Goal: Information Seeking & Learning: Learn about a topic

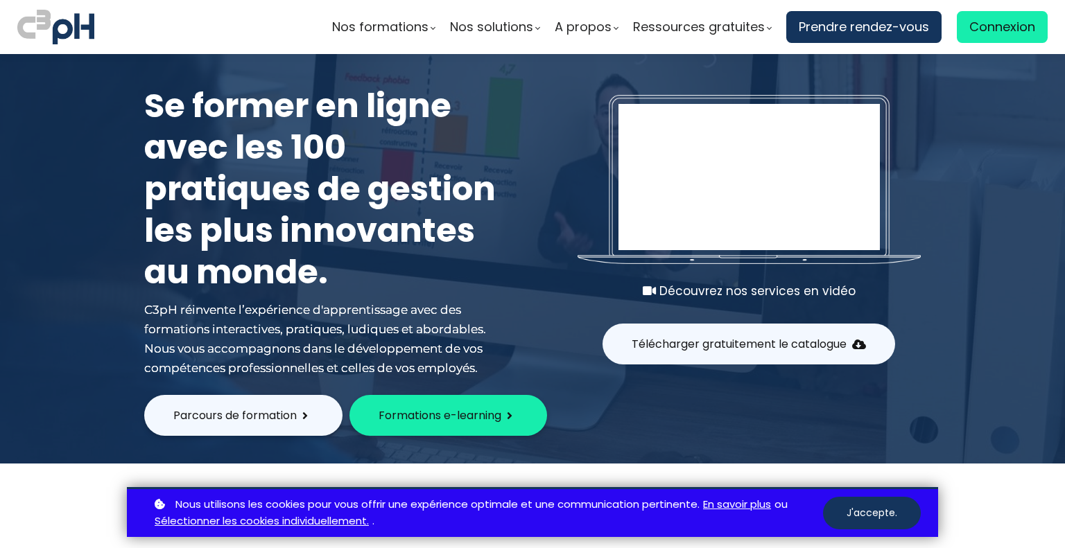
click at [998, 30] on span "Connexion" at bounding box center [1002, 27] width 66 height 21
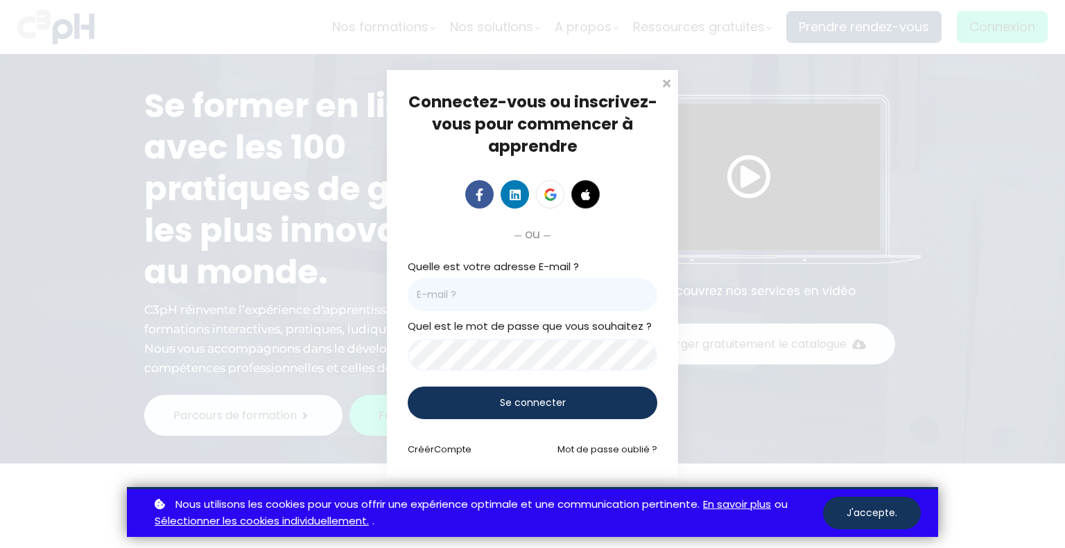
click at [509, 303] on input "email" at bounding box center [533, 295] width 250 height 33
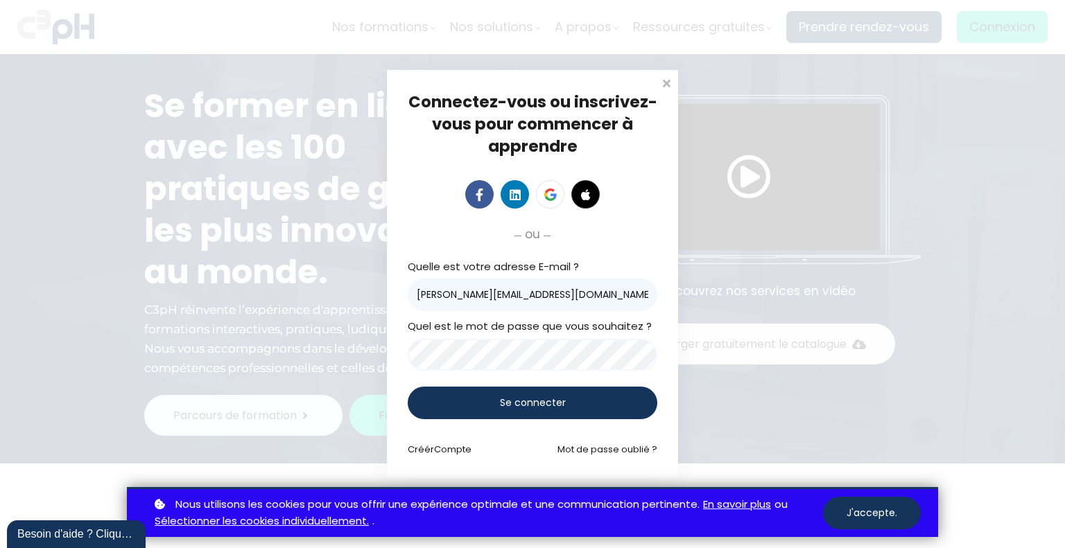
type input "stephany.morand@coffragessynergy.ca"
click at [534, 412] on div "Se connecter" at bounding box center [533, 403] width 250 height 33
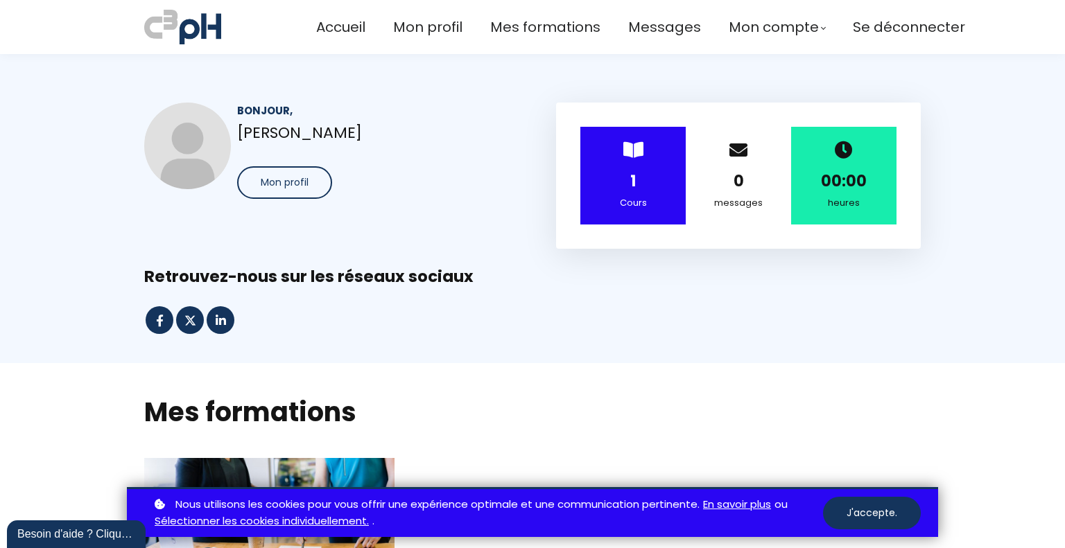
click at [644, 157] on div "> 1 Cours" at bounding box center [632, 176] width 105 height 98
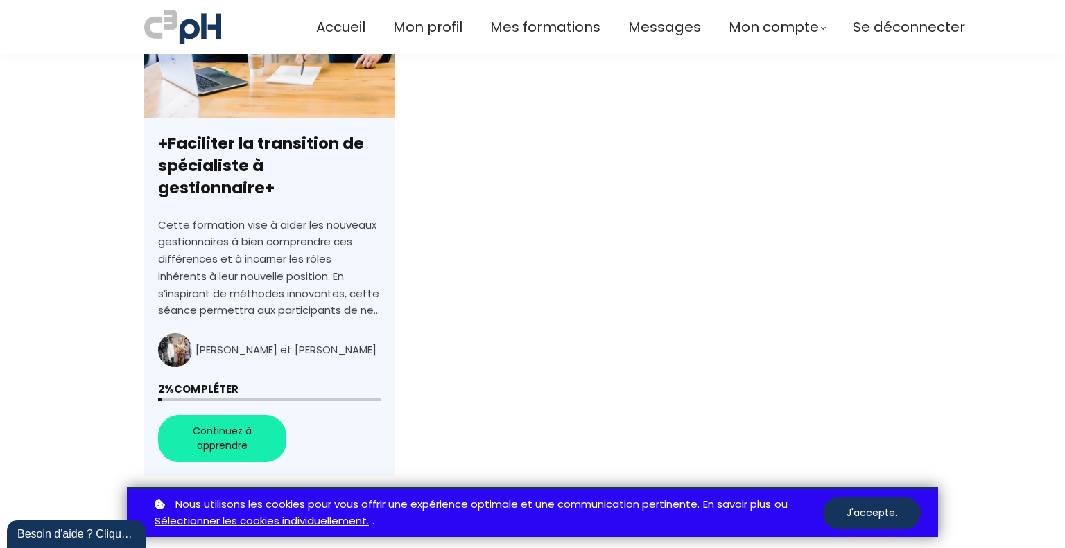
scroll to position [485, 0]
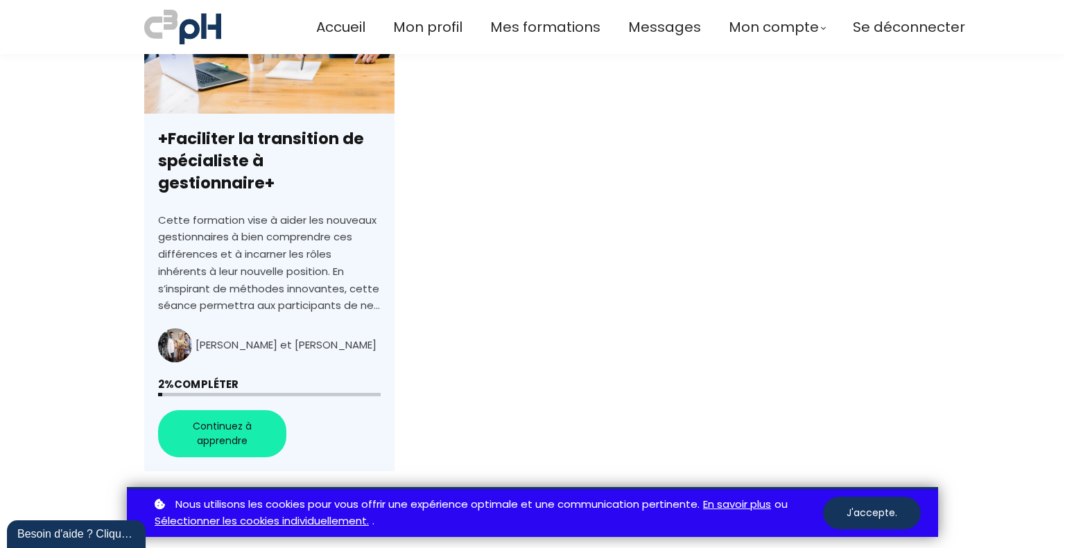
click at [234, 409] on link "+Faciliter la transition de spécialiste à gestionnaire+" at bounding box center [269, 222] width 250 height 498
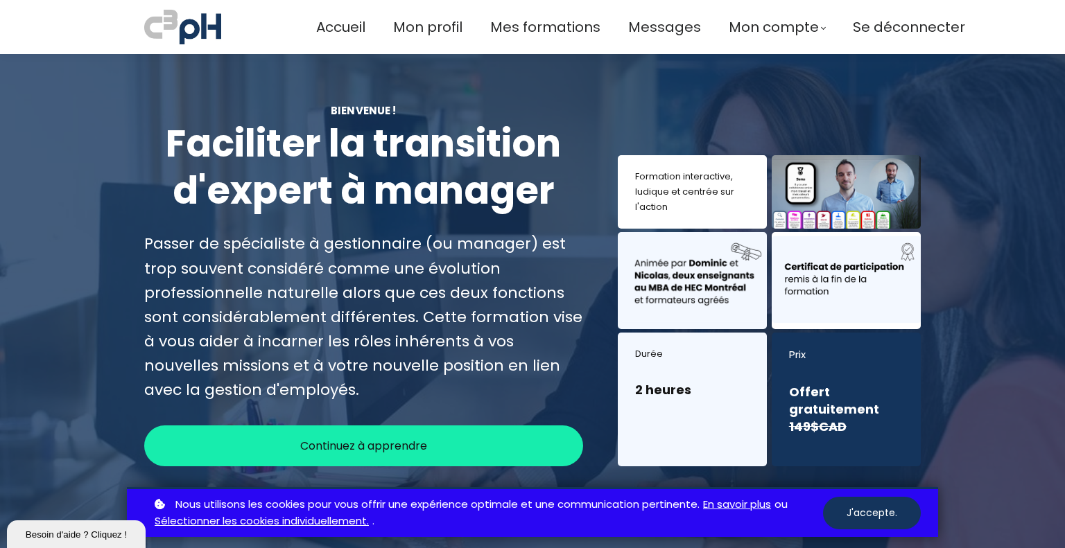
click at [536, 442] on div "Continuez à apprendre" at bounding box center [363, 446] width 439 height 41
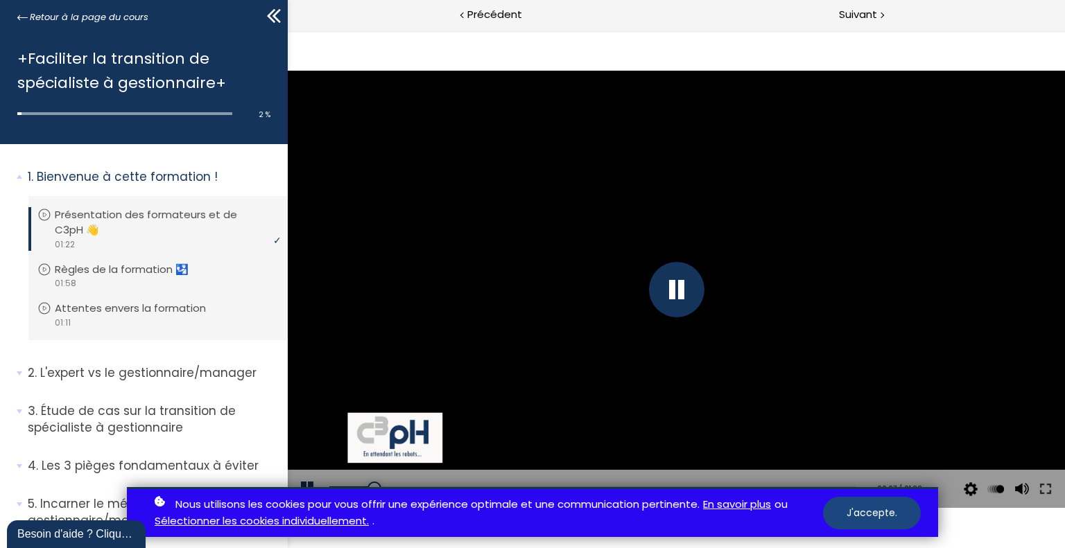
click at [902, 515] on button "J'accepte." at bounding box center [872, 513] width 98 height 33
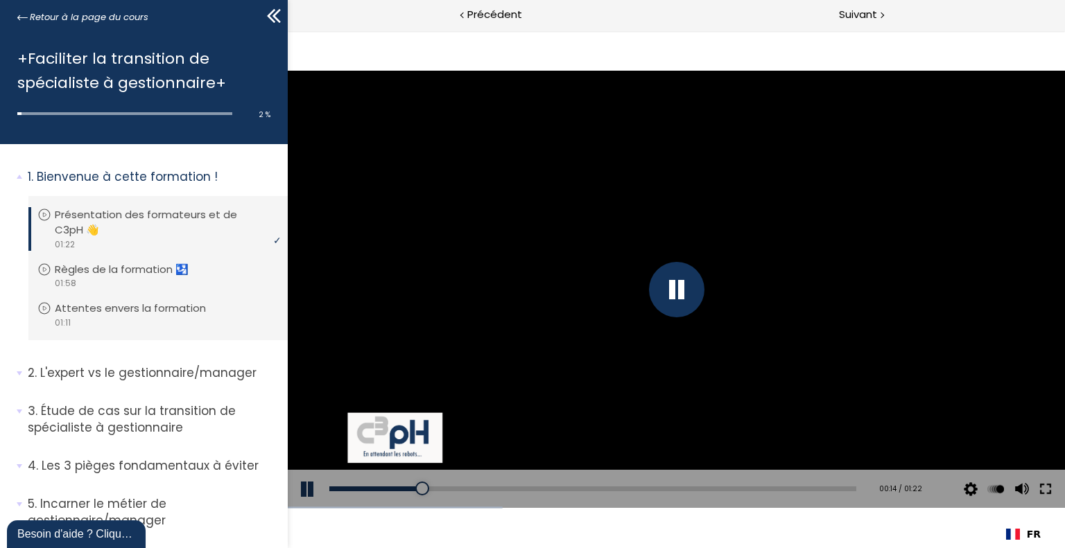
click at [1043, 492] on button at bounding box center [1044, 489] width 25 height 39
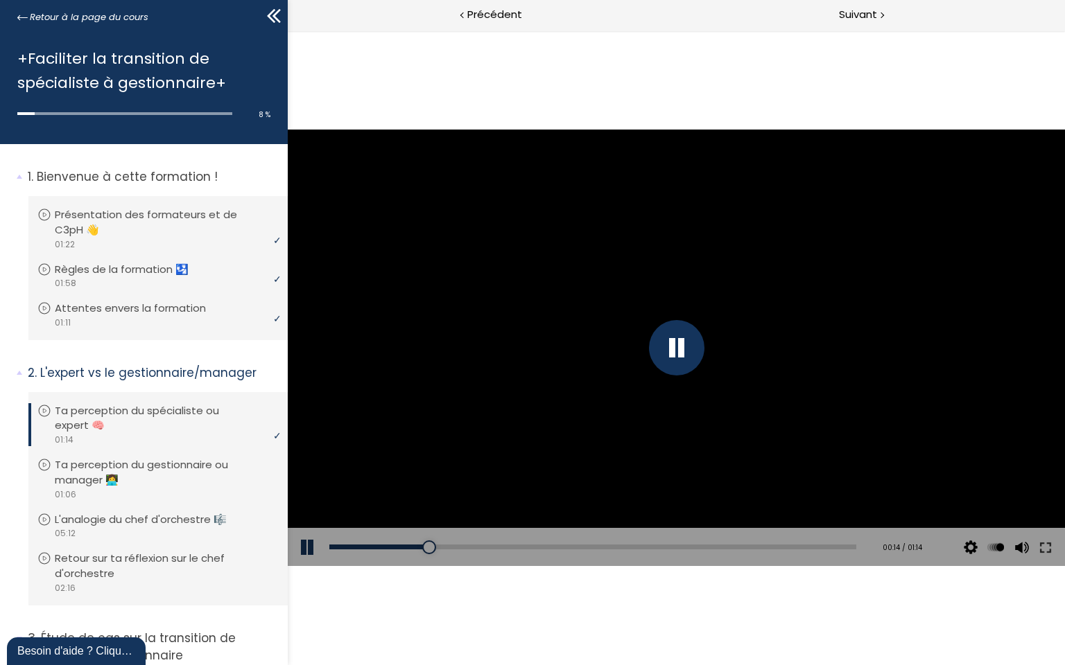
click at [704, 356] on div at bounding box center [675, 347] width 55 height 55
click at [1057, 548] on button at bounding box center [1044, 547] width 25 height 39
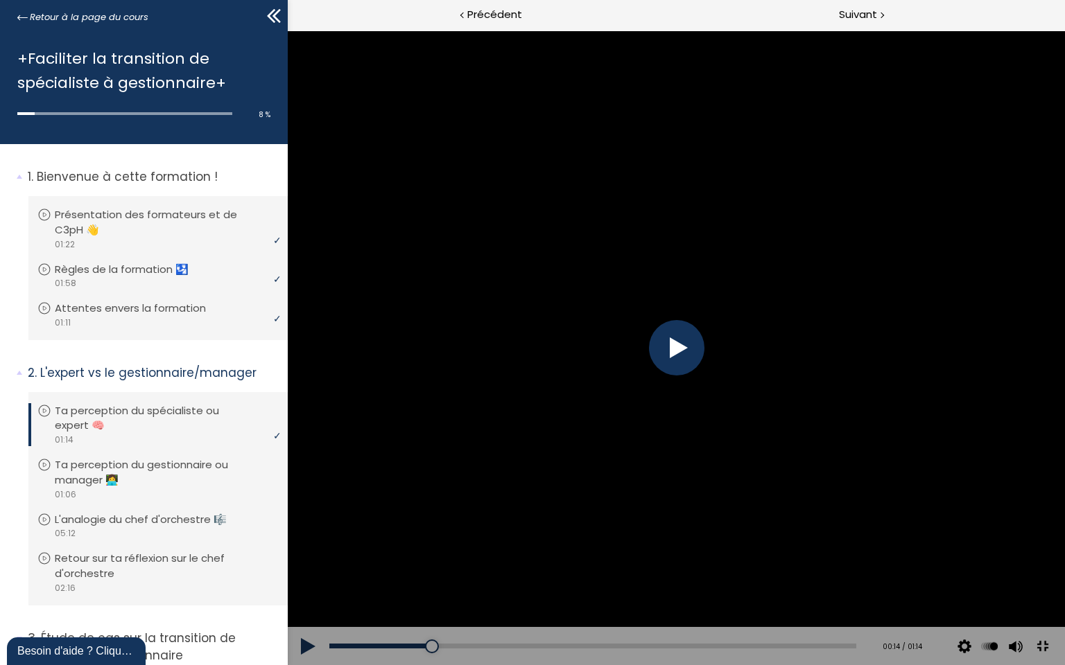
click at [1057, 548] on button at bounding box center [1041, 646] width 31 height 31
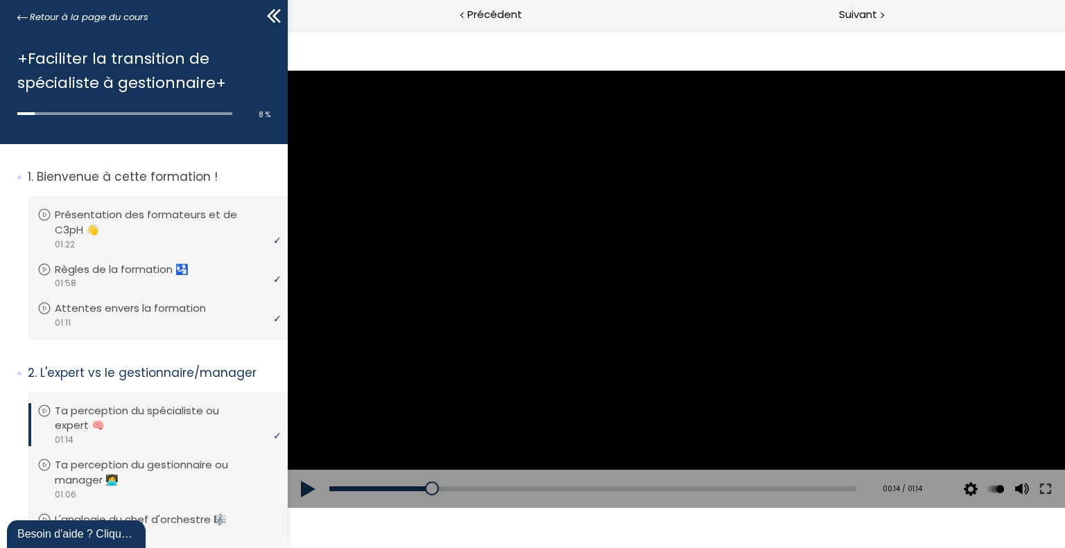
click at [306, 487] on button at bounding box center [308, 489] width 42 height 39
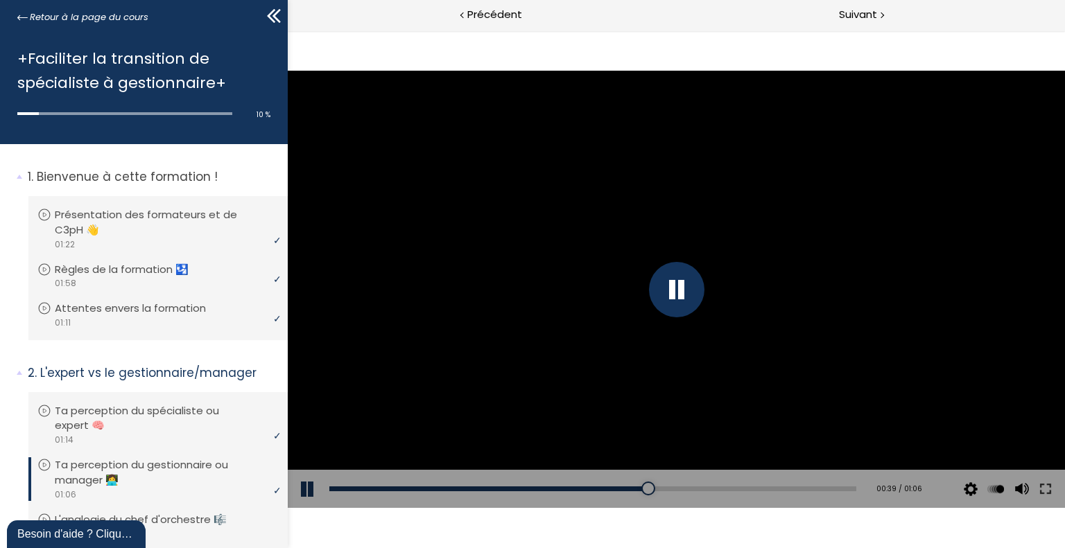
click at [730, 402] on div at bounding box center [675, 289] width 777 height 437
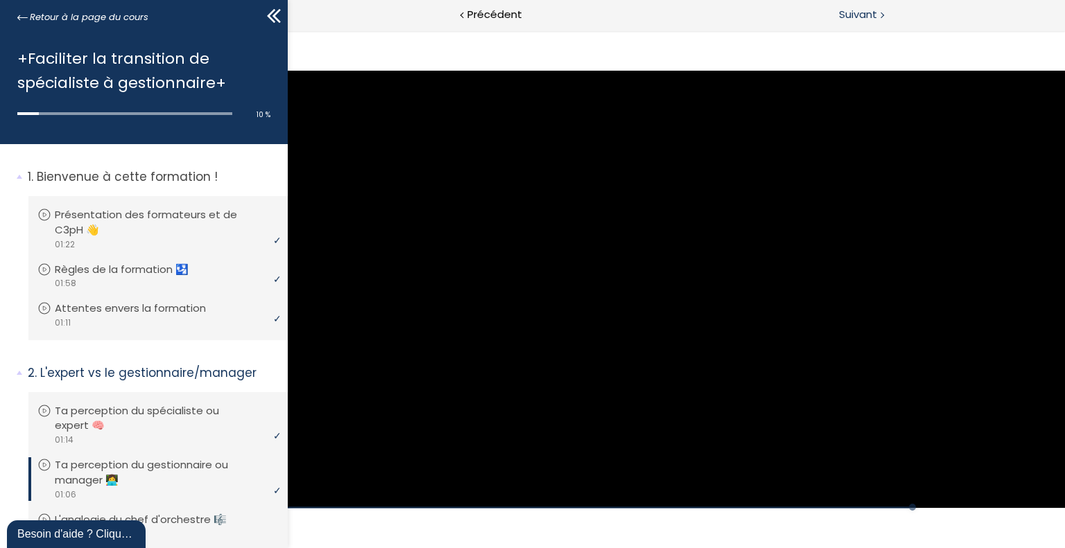
click at [829, 3] on div "Suivant" at bounding box center [870, 15] width 389 height 31
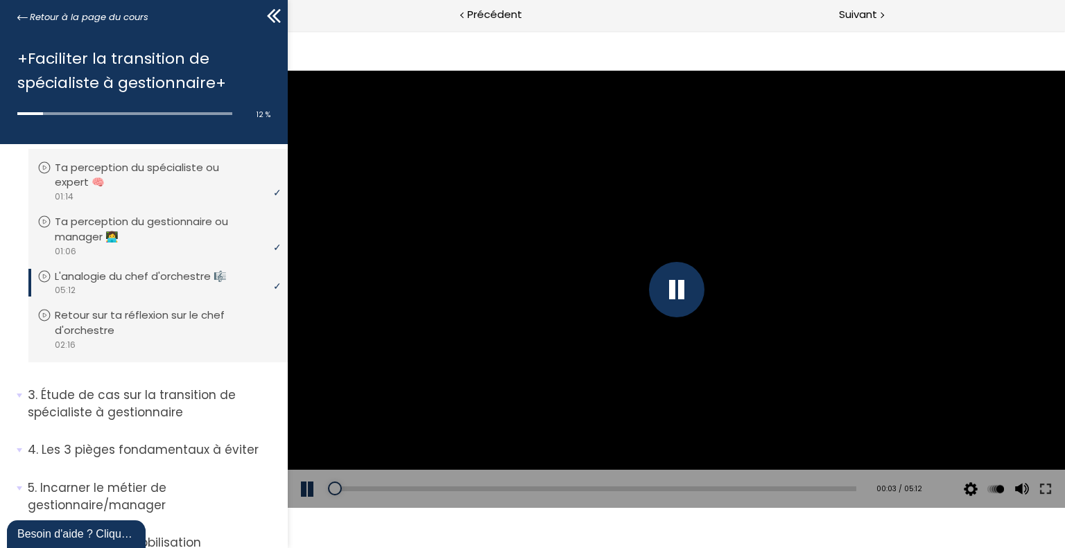
scroll to position [277, 0]
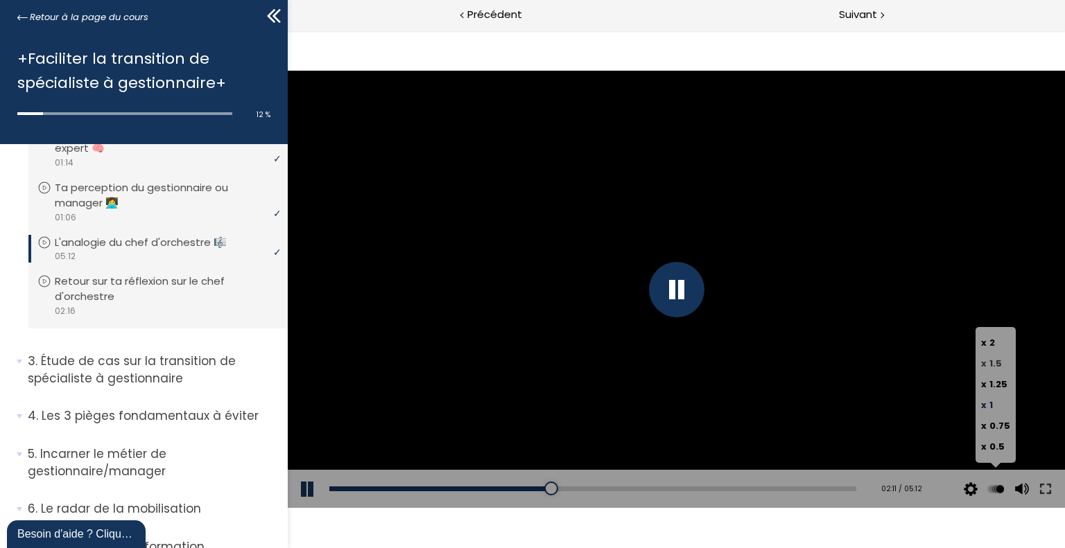
click at [997, 363] on span "1.5" at bounding box center [994, 363] width 12 height 13
click at [287, 30] on input "x 1.5" at bounding box center [287, 30] width 0 height 0
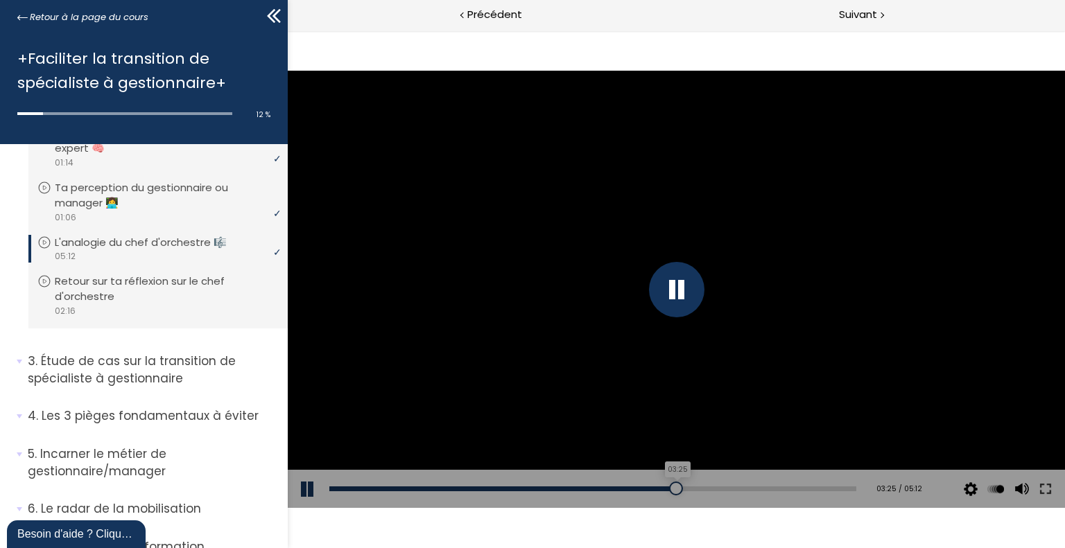
drag, startPoint x: 622, startPoint y: 492, endPoint x: 668, endPoint y: 490, distance: 45.8
click at [668, 490] on div at bounding box center [675, 489] width 14 height 14
click at [755, 489] on div "04:18" at bounding box center [592, 489] width 527 height 5
click at [776, 487] on div "04:31" at bounding box center [592, 489] width 527 height 5
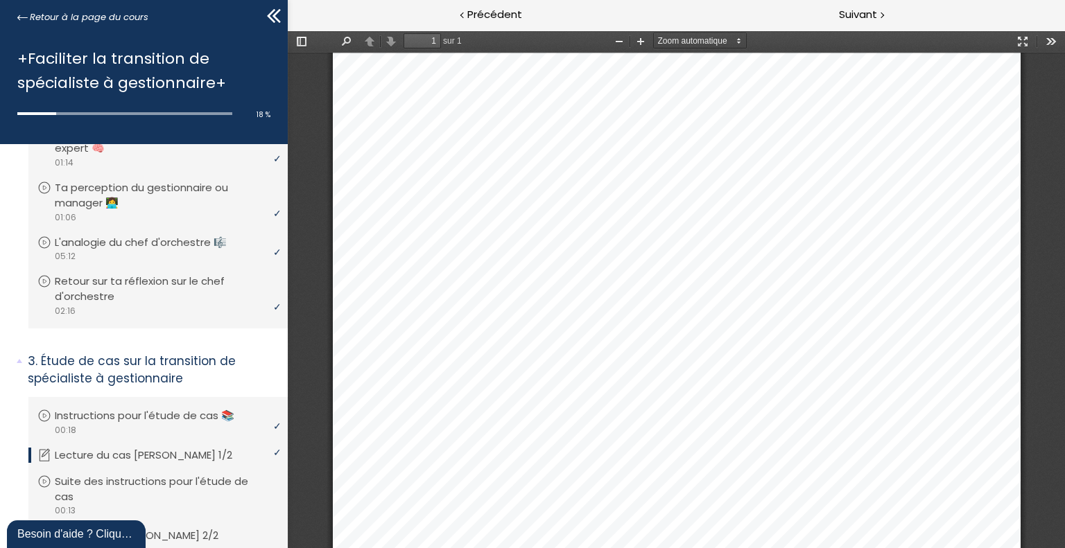
scroll to position [485, 0]
click at [856, 8] on span "Suivant" at bounding box center [858, 14] width 38 height 17
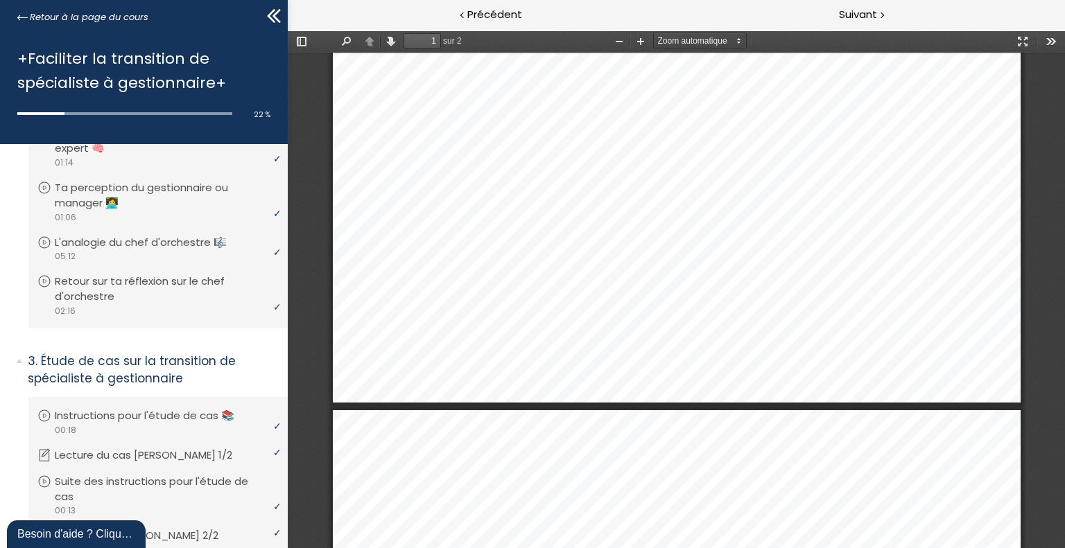
scroll to position [700, 0]
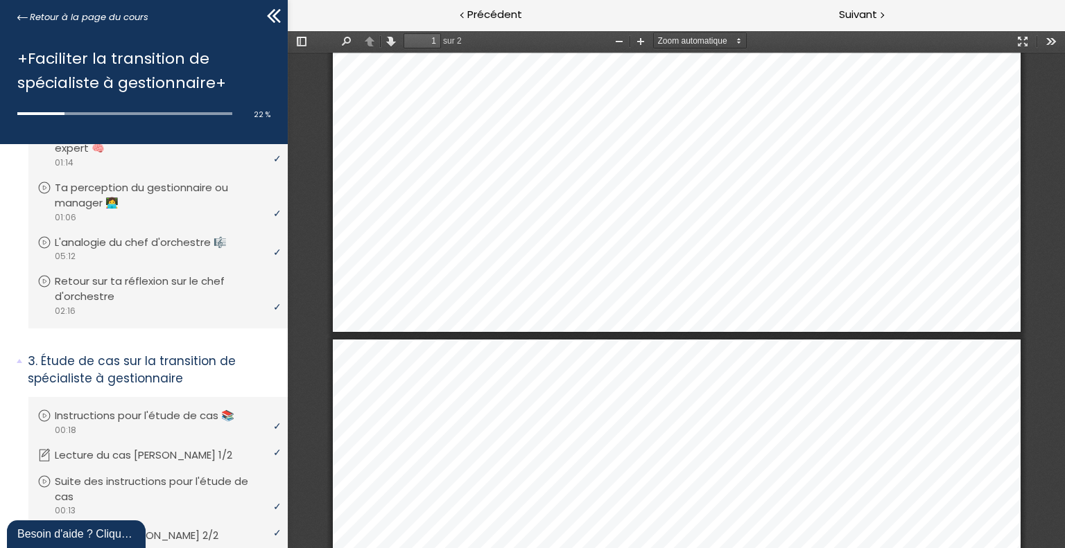
type input "2"
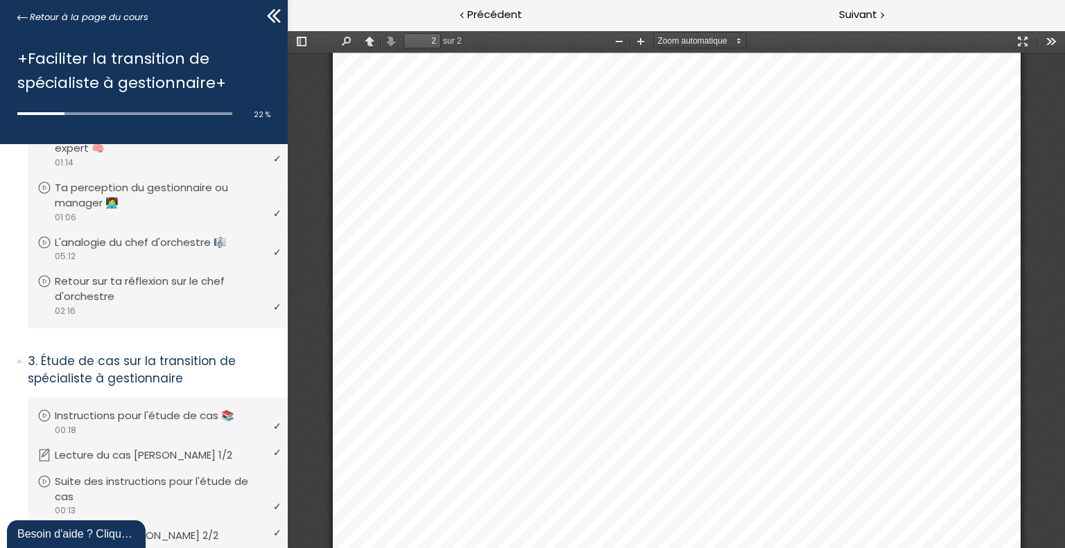
scroll to position [1324, 0]
click at [846, 10] on span "Suivant" at bounding box center [858, 14] width 38 height 17
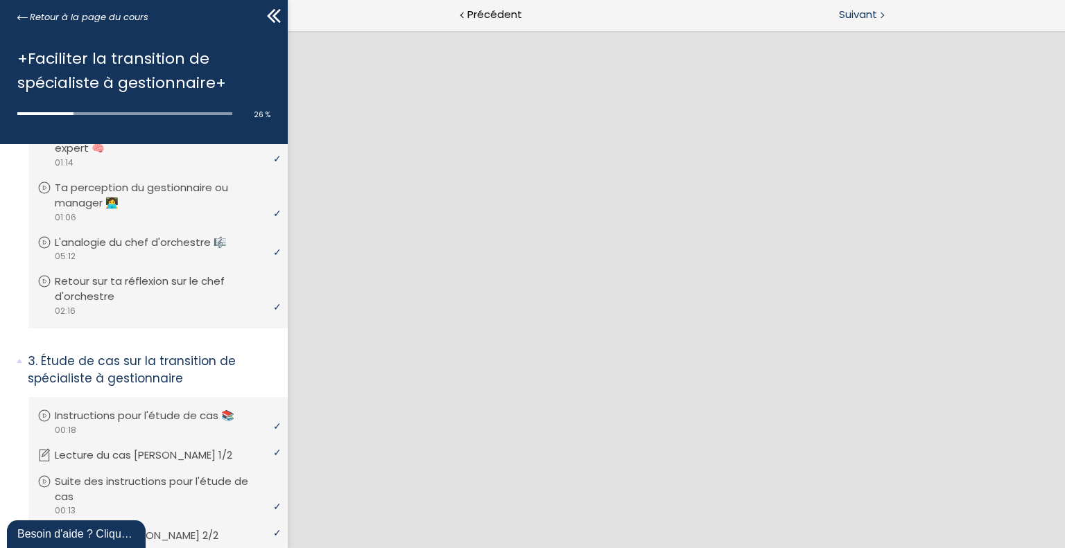
click at [855, 13] on span "Suivant" at bounding box center [858, 14] width 38 height 17
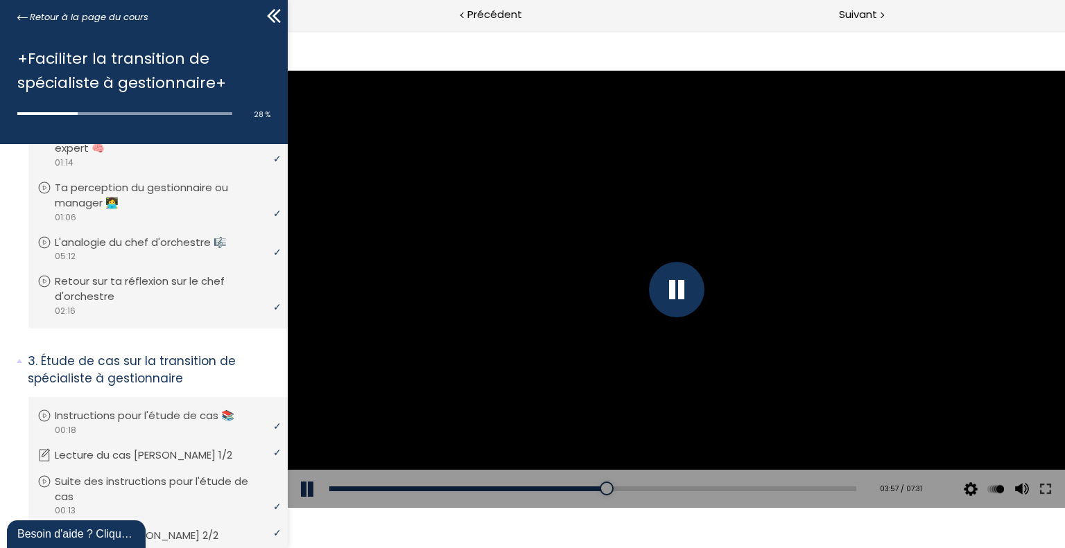
click at [668, 292] on div at bounding box center [675, 289] width 55 height 55
click at [1054, 487] on button at bounding box center [1044, 489] width 25 height 39
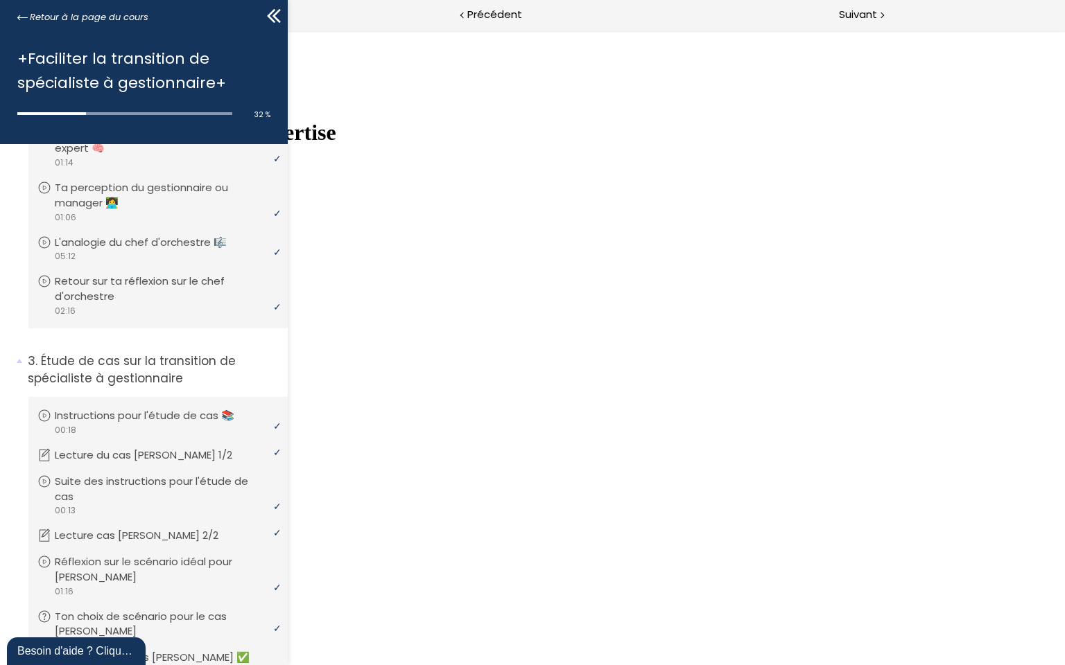
click at [143, 173] on link "COMMENCER LE MODULE" at bounding box center [75, 167] width 138 height 12
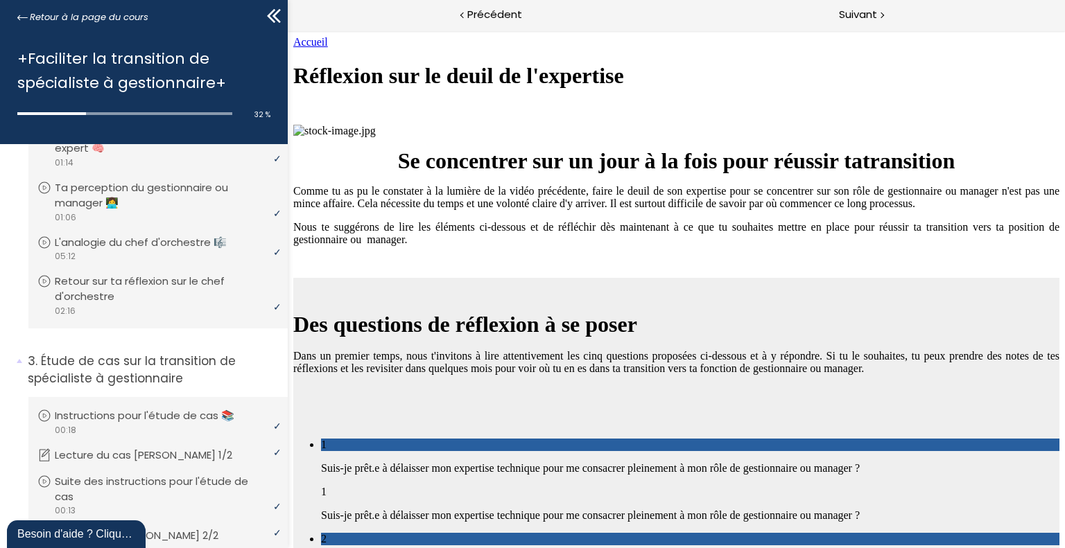
scroll to position [1157, 0]
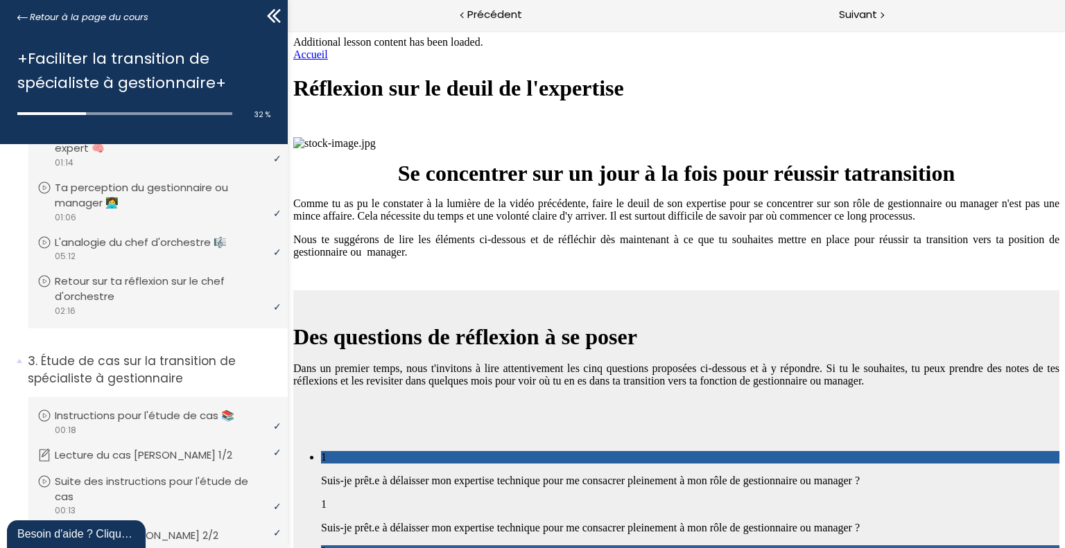
scroll to position [3698, 0]
click at [864, 5] on div "Suivant" at bounding box center [870, 15] width 389 height 31
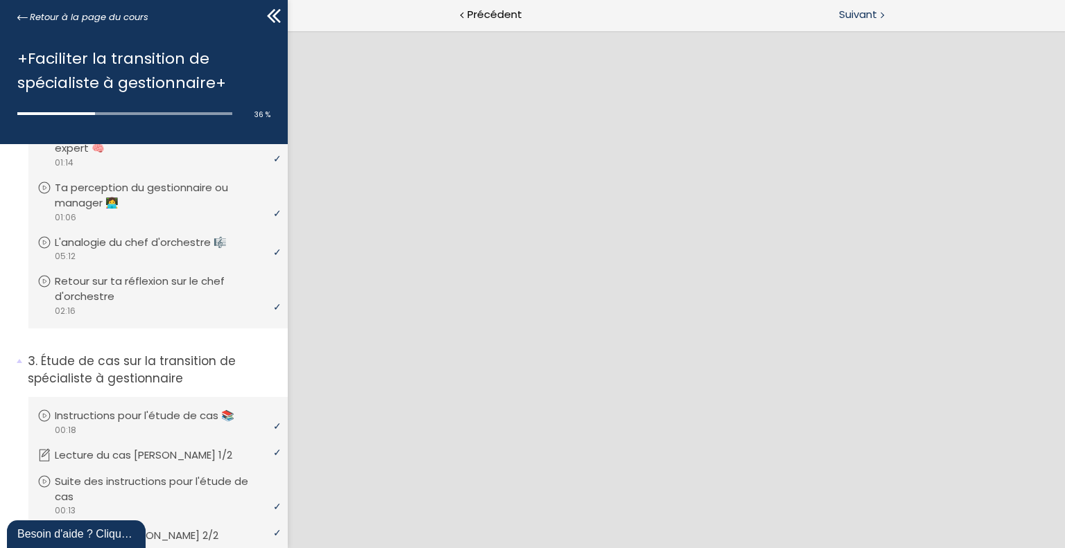
click at [850, 13] on span "Suivant" at bounding box center [858, 14] width 38 height 17
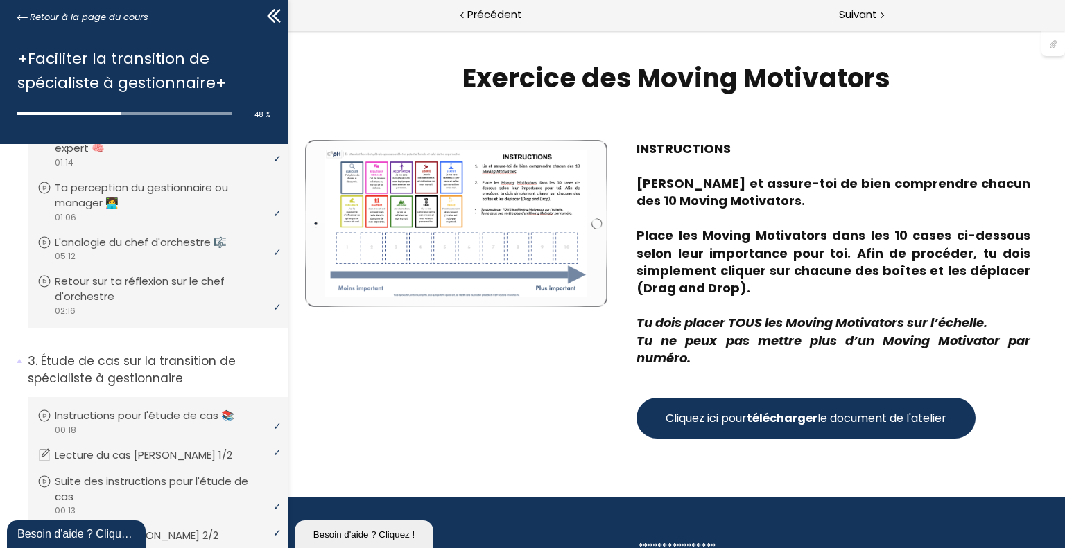
click at [819, 423] on span "Cliquez ici pour télécharger le document de l'atelier" at bounding box center [805, 418] width 281 height 17
click at [871, 10] on span "Suivant" at bounding box center [858, 14] width 38 height 17
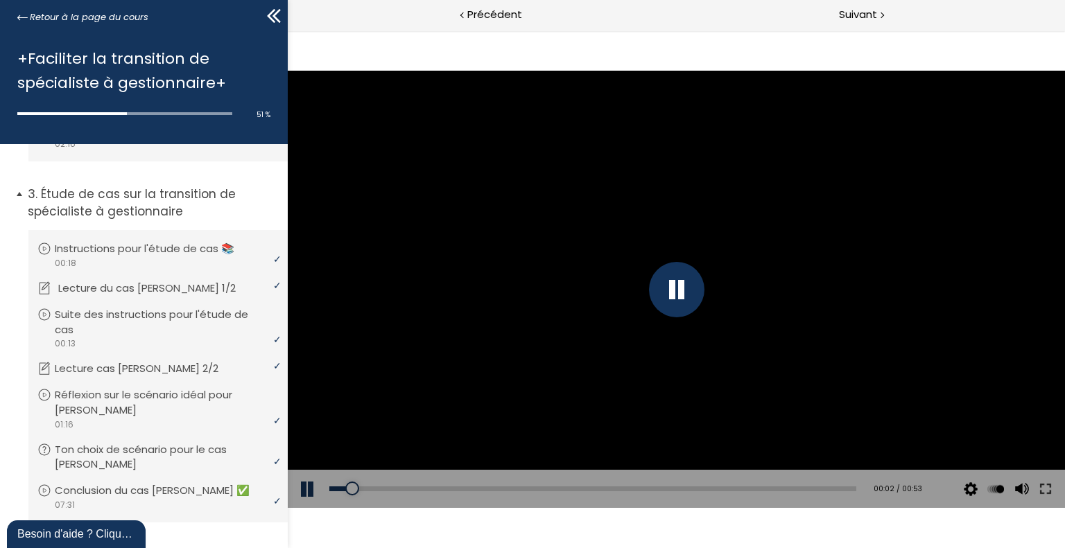
scroll to position [485, 0]
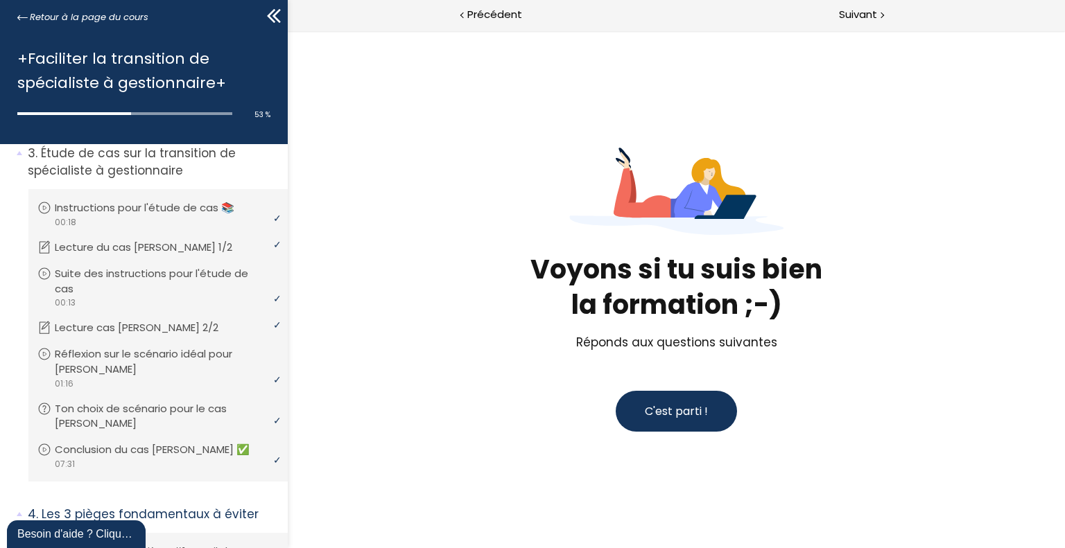
click at [676, 404] on span "C'est parti !" at bounding box center [675, 411] width 63 height 16
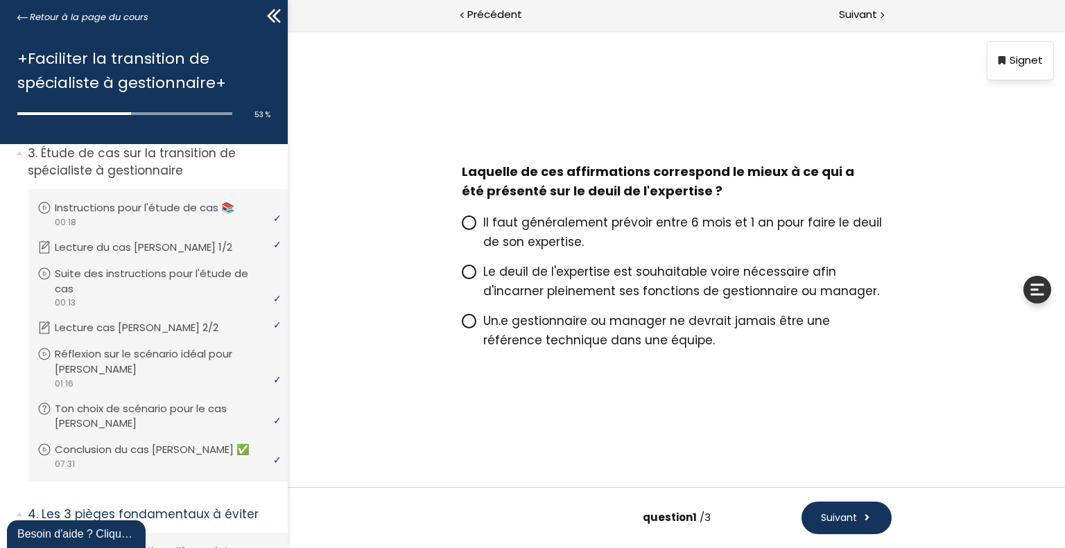
click at [523, 218] on span "Il faut généralement prévoir entre 6 mois et 1 an pour faire le deuil de son ex…" at bounding box center [681, 232] width 399 height 36
click at [461, 227] on input "Il faut généralement prévoir entre 6 mois et 1 an pour faire le deuil de son ex…" at bounding box center [461, 227] width 0 height 0
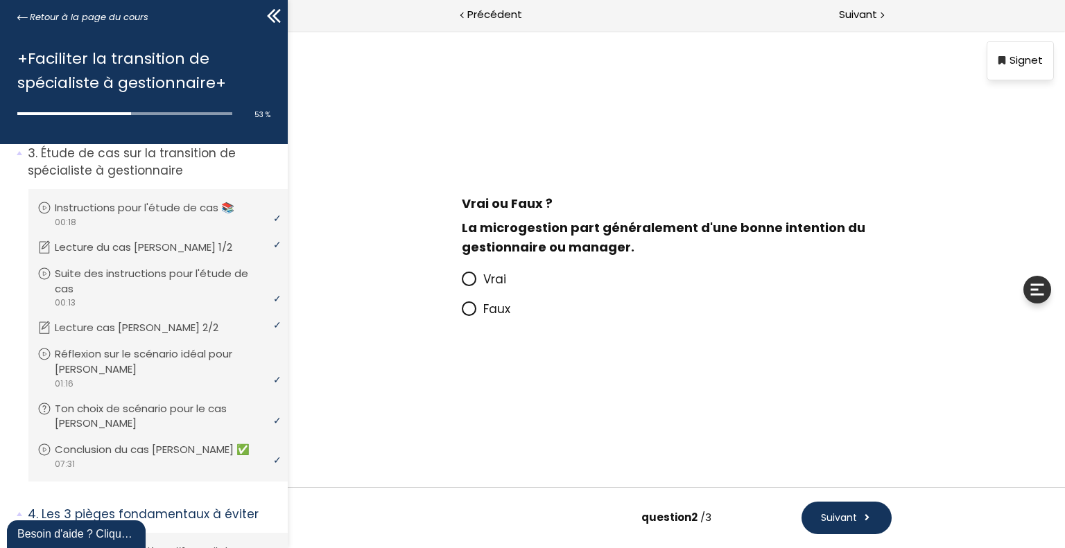
click at [548, 279] on p "Vrai" at bounding box center [686, 279] width 408 height 19
click at [461, 283] on input "Vrai" at bounding box center [461, 283] width 0 height 0
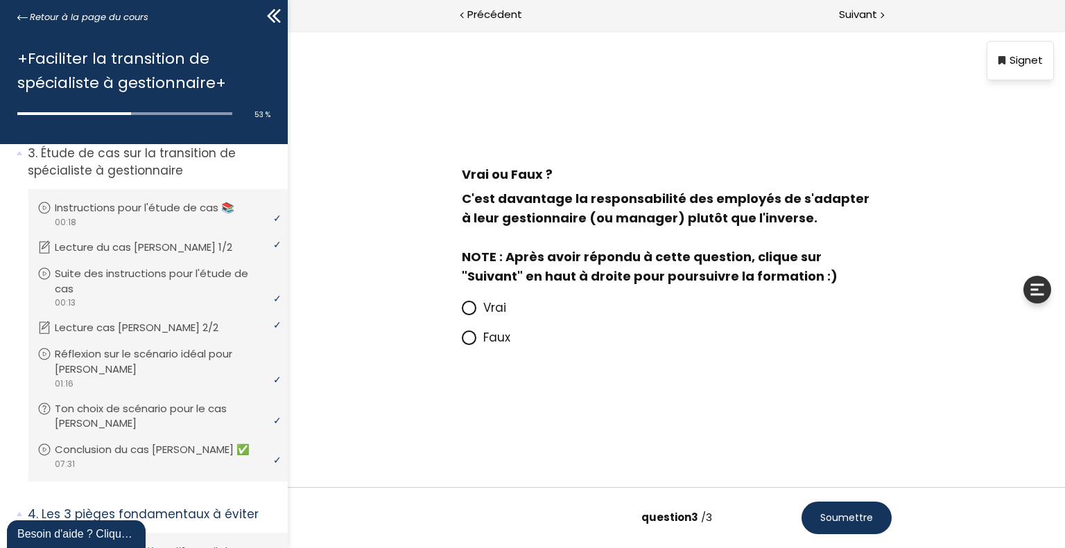
click at [487, 341] on span "Faux" at bounding box center [495, 337] width 27 height 17
click at [461, 342] on input "Faux" at bounding box center [461, 342] width 0 height 0
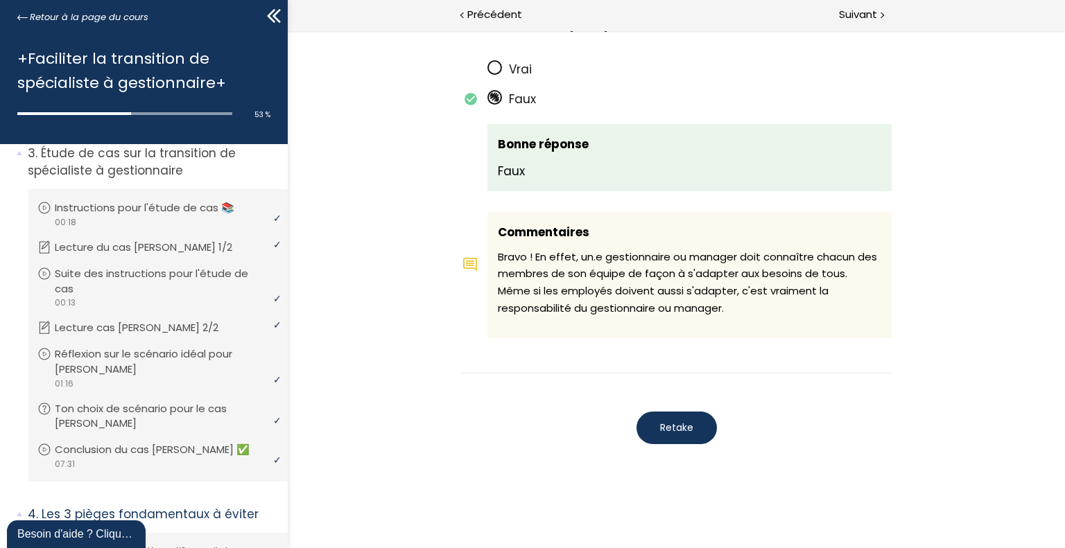
scroll to position [1349, 0]
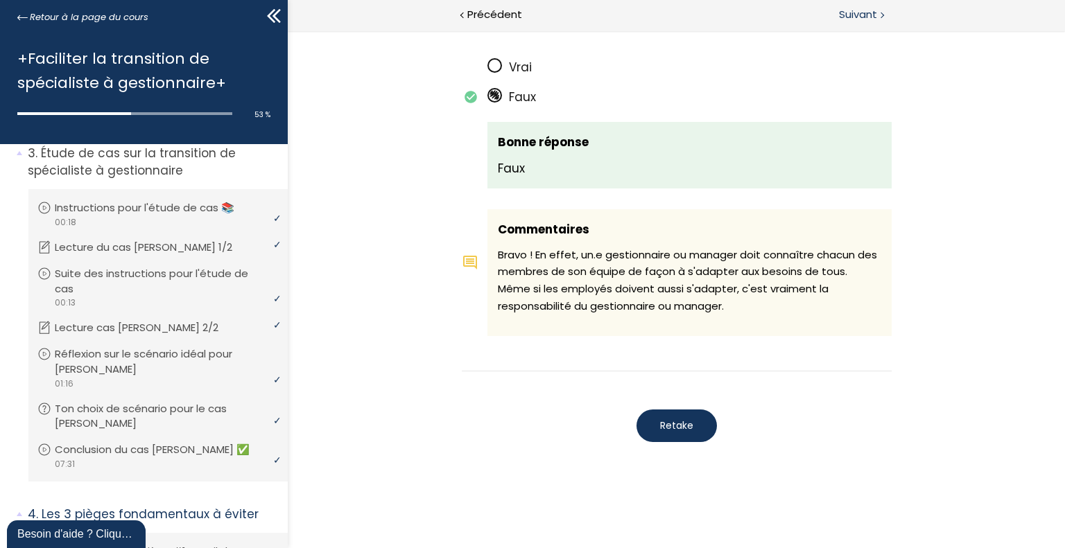
click at [868, 9] on span "Suivant" at bounding box center [858, 14] width 38 height 17
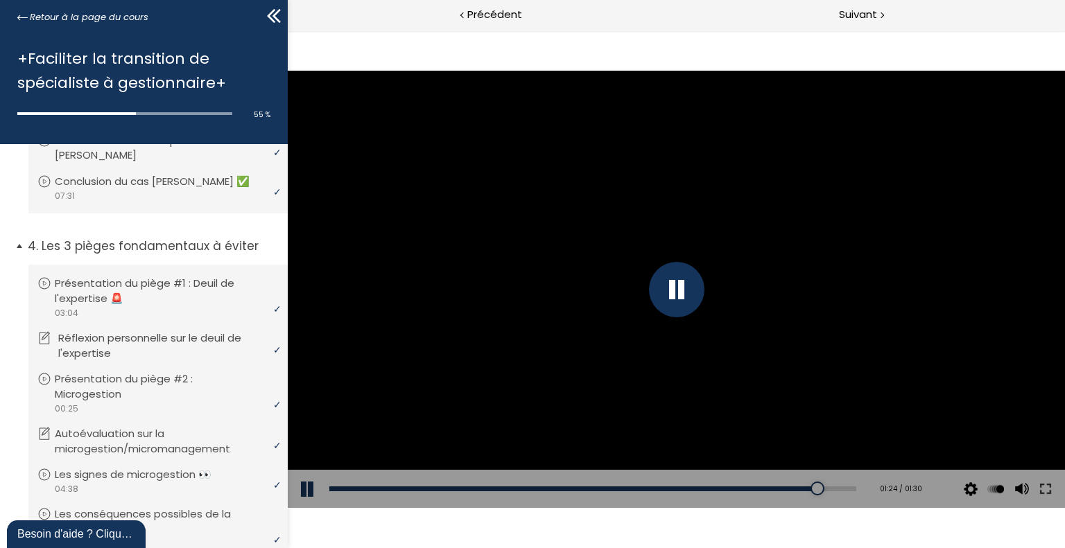
scroll to position [832, 0]
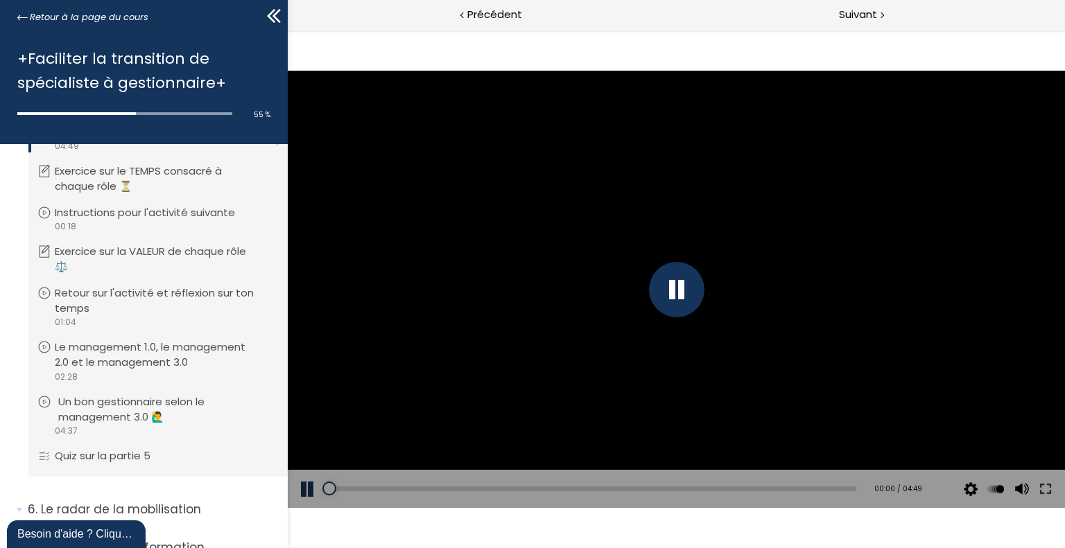
scroll to position [1497, 0]
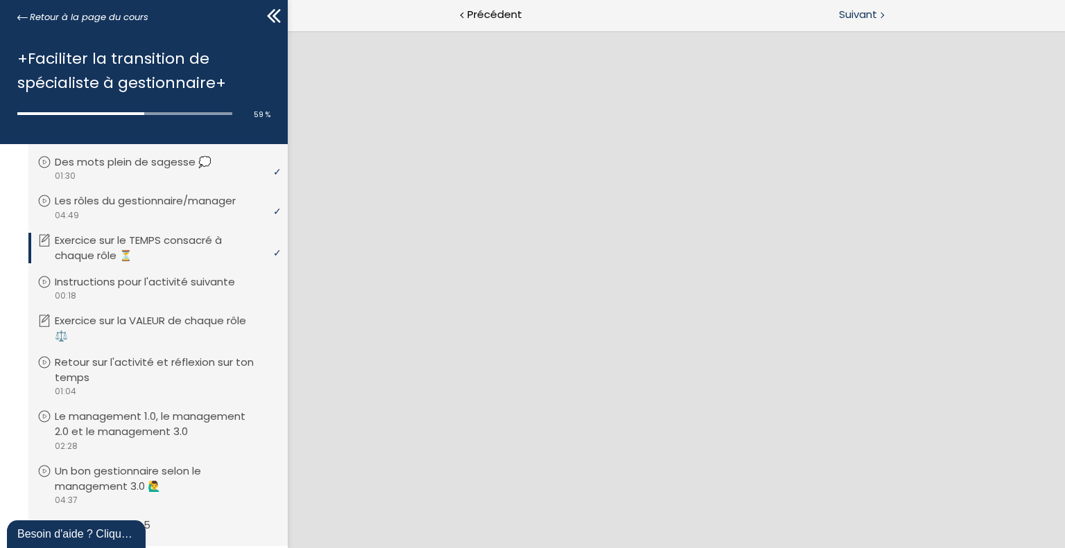
click at [876, 12] on span "Suivant" at bounding box center [858, 14] width 38 height 17
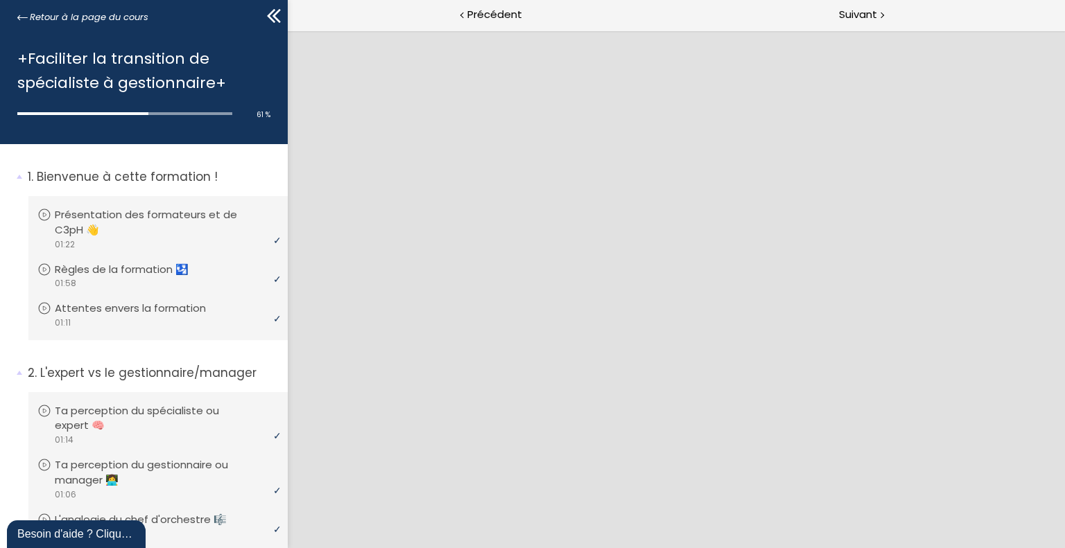
scroll to position [1497, 0]
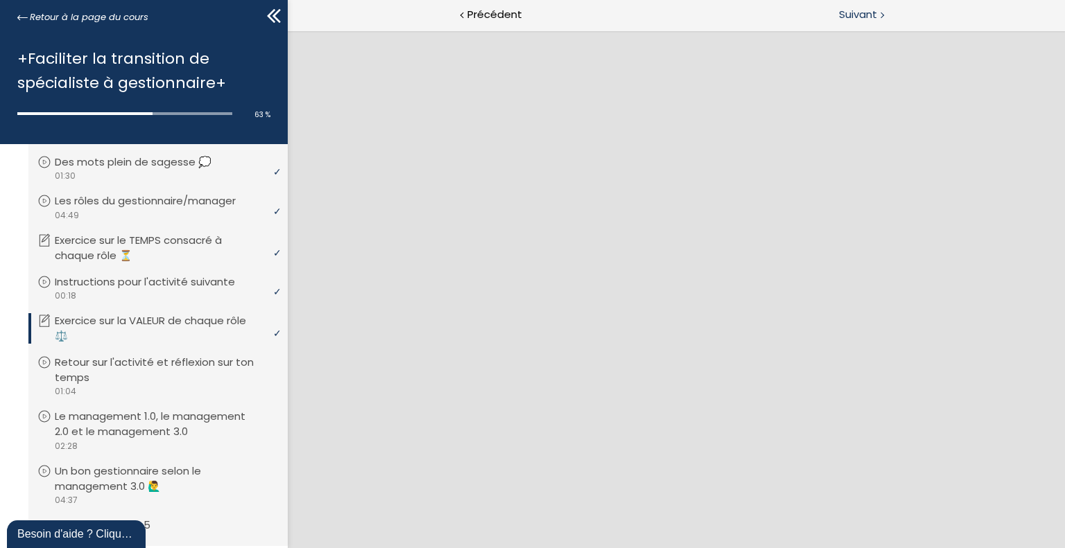
click at [879, 10] on div at bounding box center [881, 14] width 4 height 17
click at [871, 17] on span "Suivant" at bounding box center [858, 14] width 38 height 17
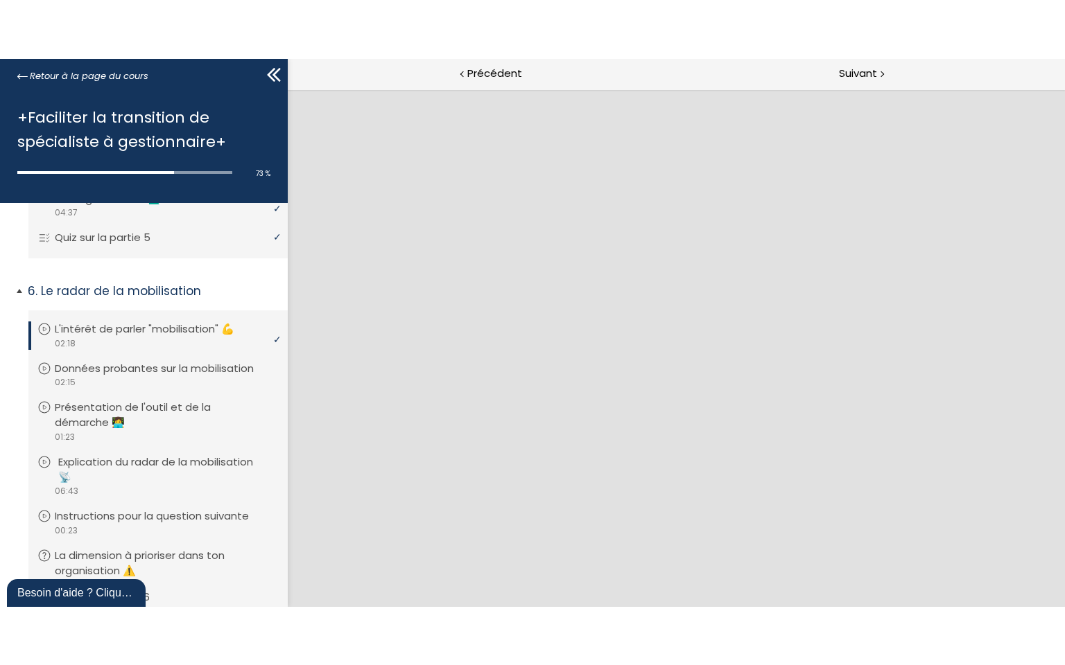
scroll to position [1913, 0]
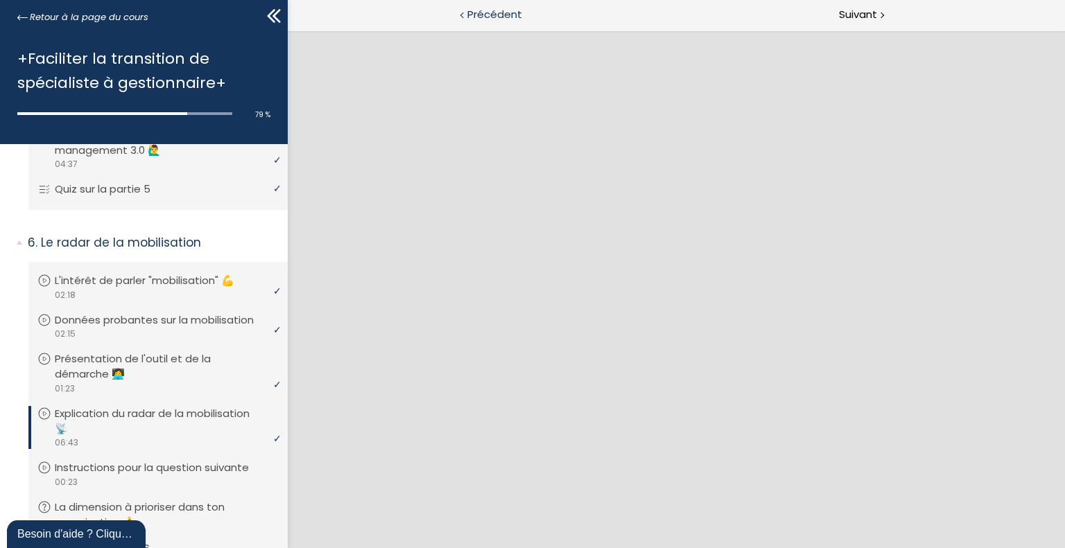
scroll to position [1871, 0]
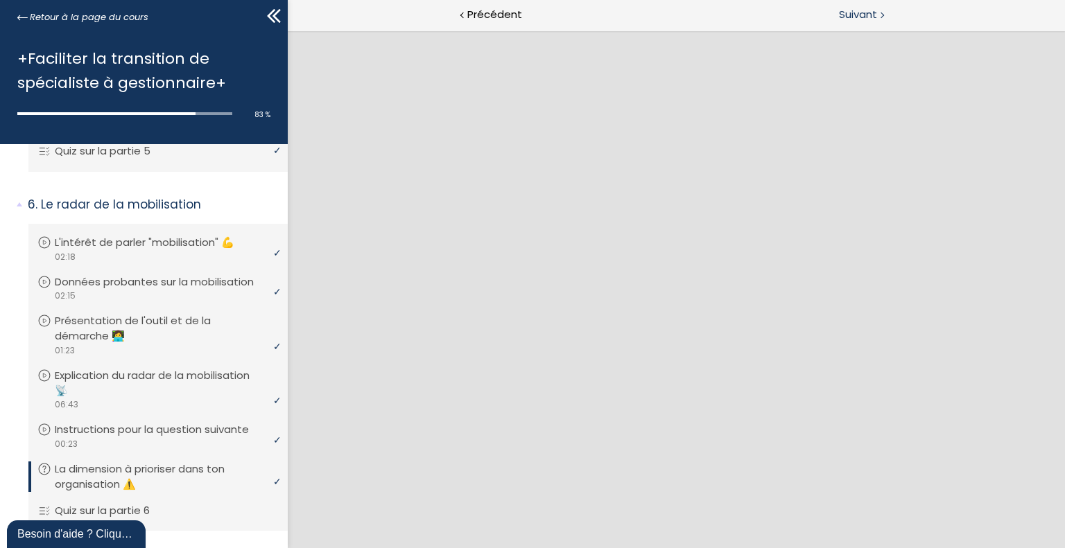
click at [859, 17] on span "Suivant" at bounding box center [858, 14] width 38 height 17
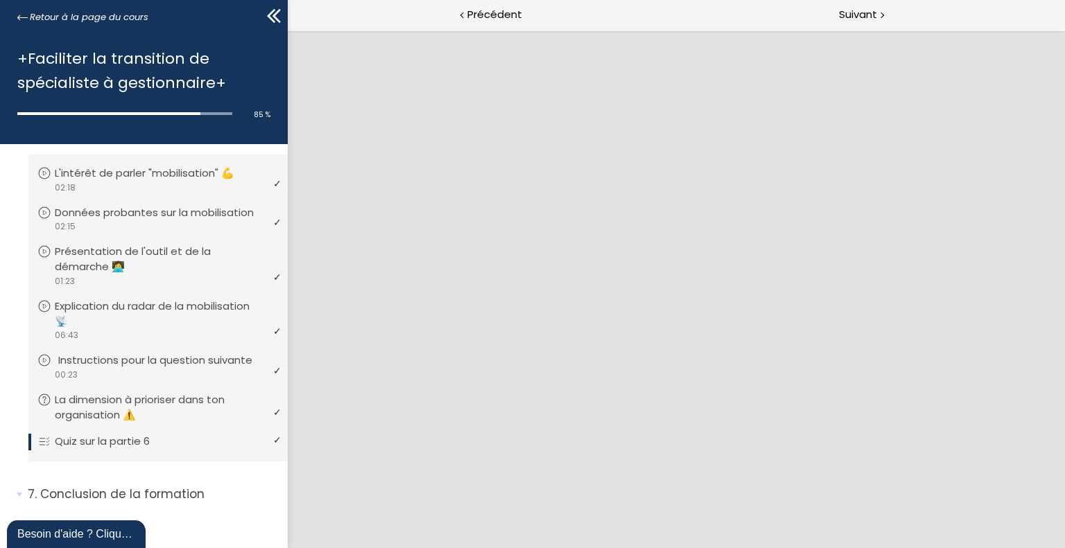
scroll to position [1988, 0]
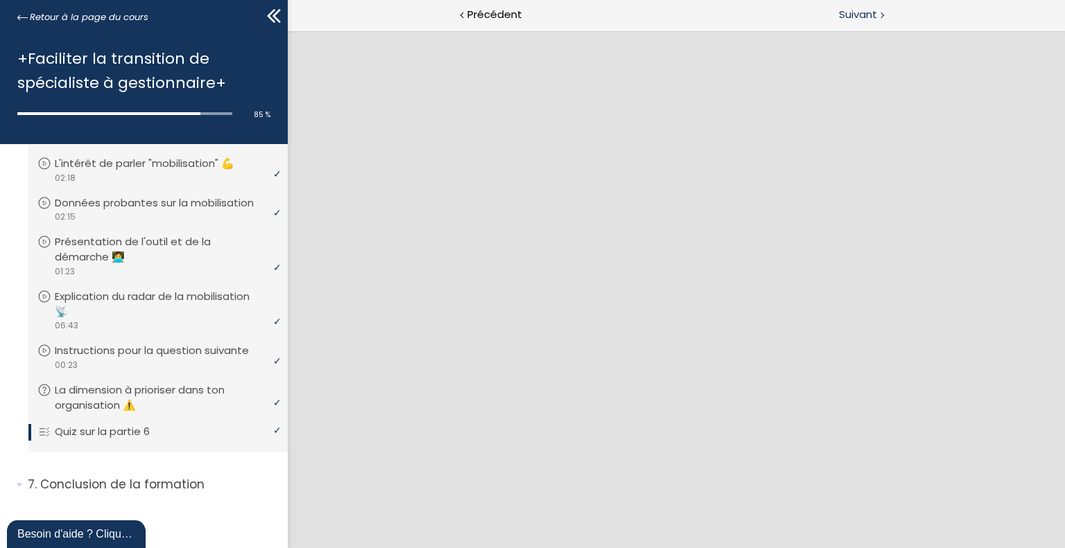
click at [870, 13] on span "Suivant" at bounding box center [858, 14] width 38 height 17
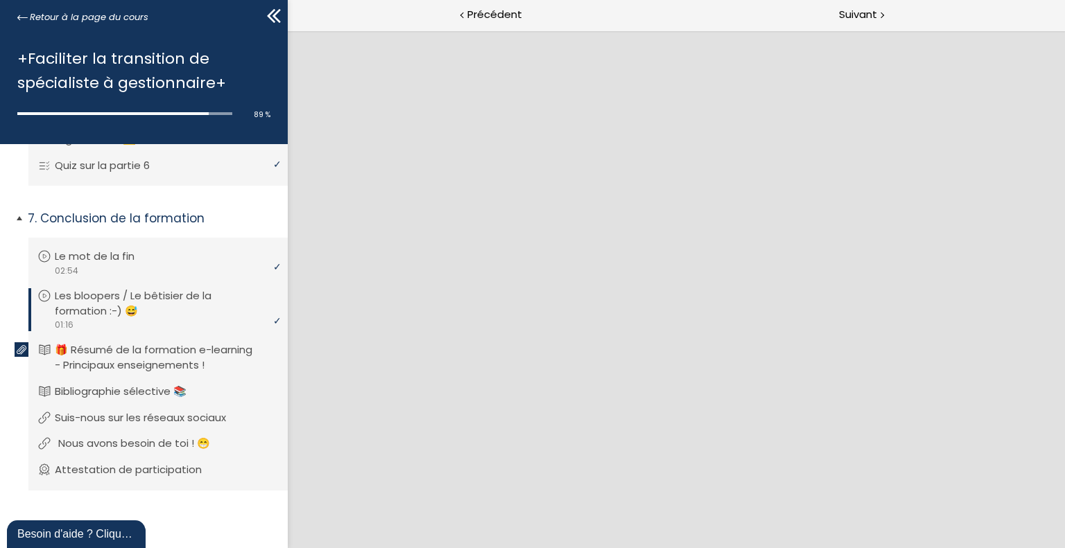
scroll to position [2271, 0]
click at [134, 354] on p "🎁 Résumé de la formation e-learning - Principaux enseignements !" at bounding box center [168, 357] width 220 height 30
click at [132, 378] on li "Vous devez avoir terminé l'unité (Bibliographie sélective 📚) pour pouvoir conti…" at bounding box center [157, 391] width 259 height 37
click at [890, 19] on div "Suivant" at bounding box center [870, 15] width 389 height 31
click at [148, 386] on p "Bibliographie sélective 📚" at bounding box center [134, 391] width 152 height 15
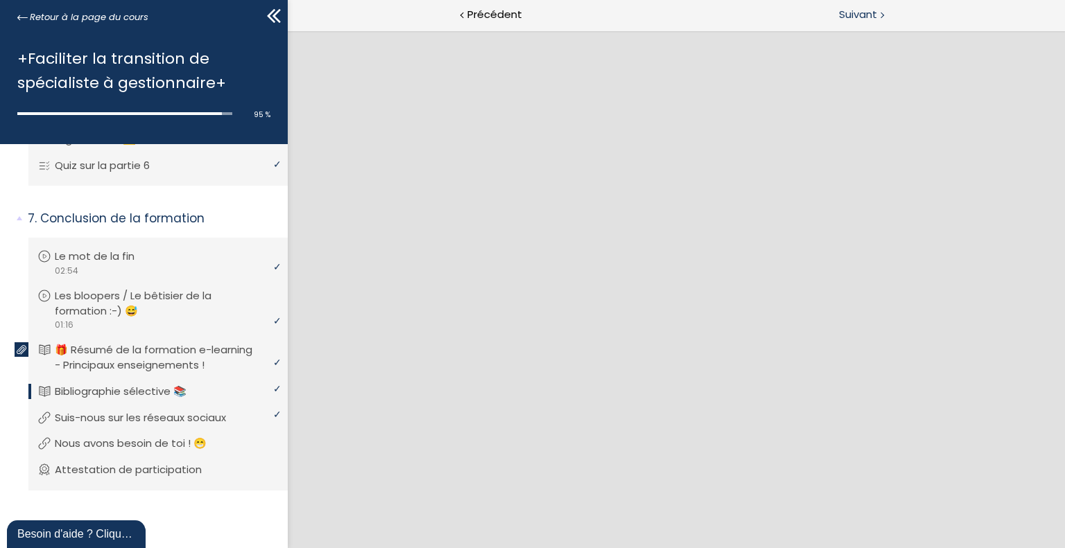
click at [833, 5] on div "Suivant" at bounding box center [870, 15] width 389 height 31
click at [833, 10] on div "Suivant" at bounding box center [870, 15] width 389 height 31
click at [835, 15] on div "Suivant" at bounding box center [870, 15] width 389 height 31
click at [870, 11] on span "Suivant" at bounding box center [858, 14] width 38 height 17
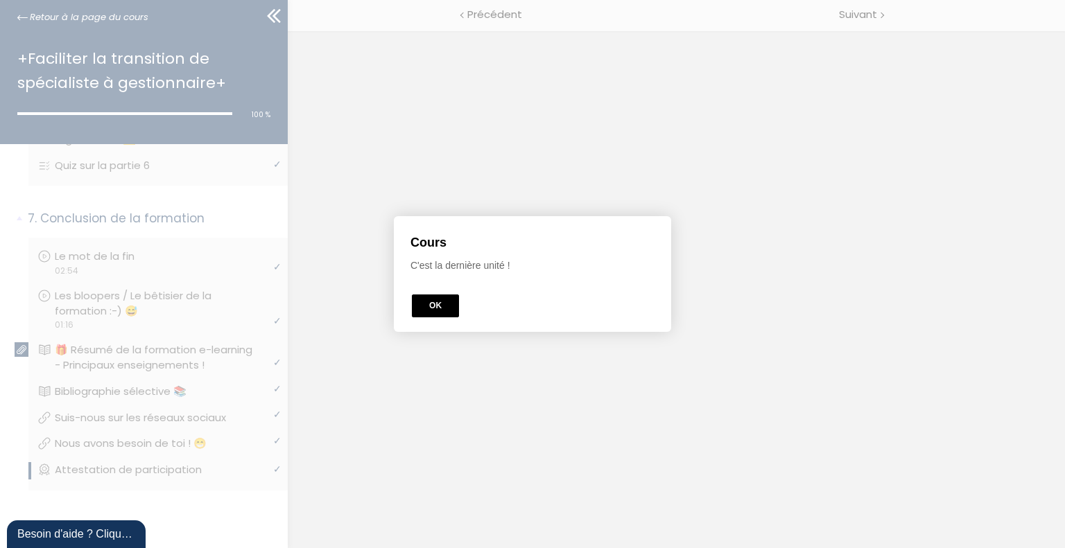
click at [434, 304] on button "OK" at bounding box center [435, 306] width 47 height 23
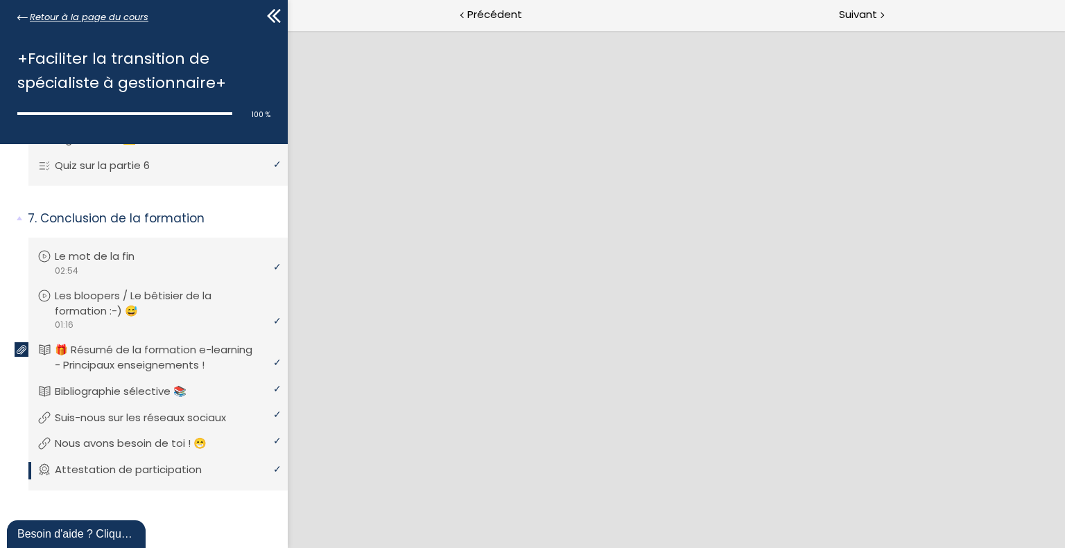
click at [80, 18] on span "Retour à la page du cours" at bounding box center [89, 17] width 119 height 15
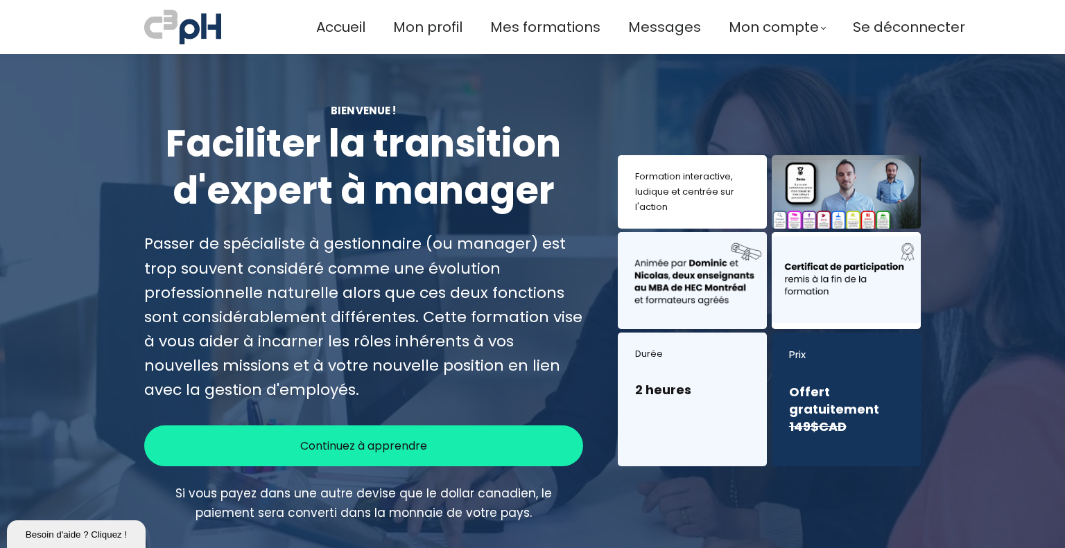
drag, startPoint x: 933, startPoint y: 24, endPoint x: 308, endPoint y: 99, distance: 629.0
click at [933, 24] on span "Se déconnecter" at bounding box center [909, 27] width 112 height 23
